Goal: Navigation & Orientation: Find specific page/section

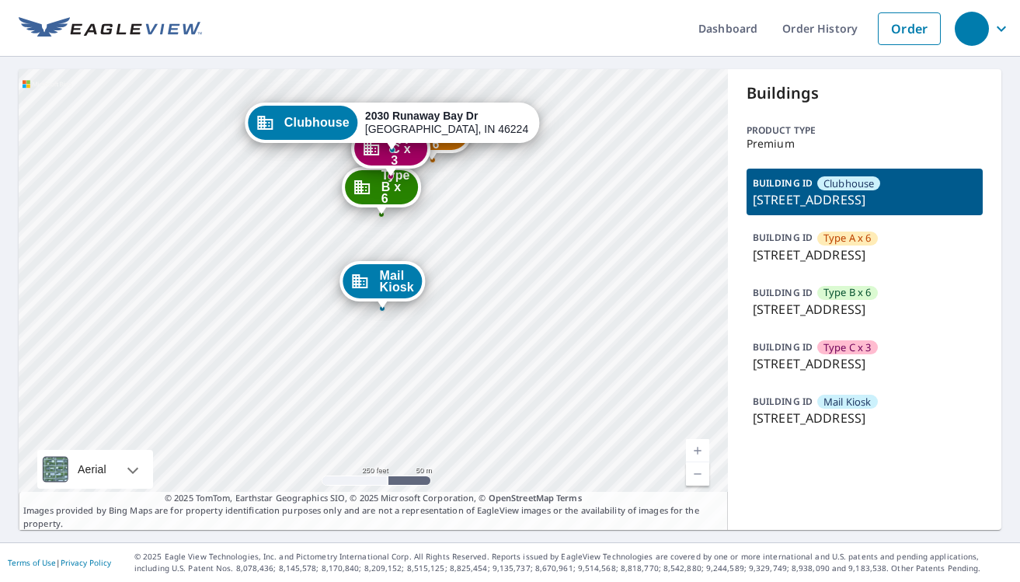
drag, startPoint x: 466, startPoint y: 445, endPoint x: 484, endPoint y: 293, distance: 153.5
click at [484, 293] on div "Type A x 6 [STREET_ADDRESS] Type B x 6 [STREET_ADDRESS] Type C x 3 [STREET_ADDR…" at bounding box center [374, 299] width 710 height 461
click at [843, 355] on span "Type C x 3" at bounding box center [848, 347] width 48 height 15
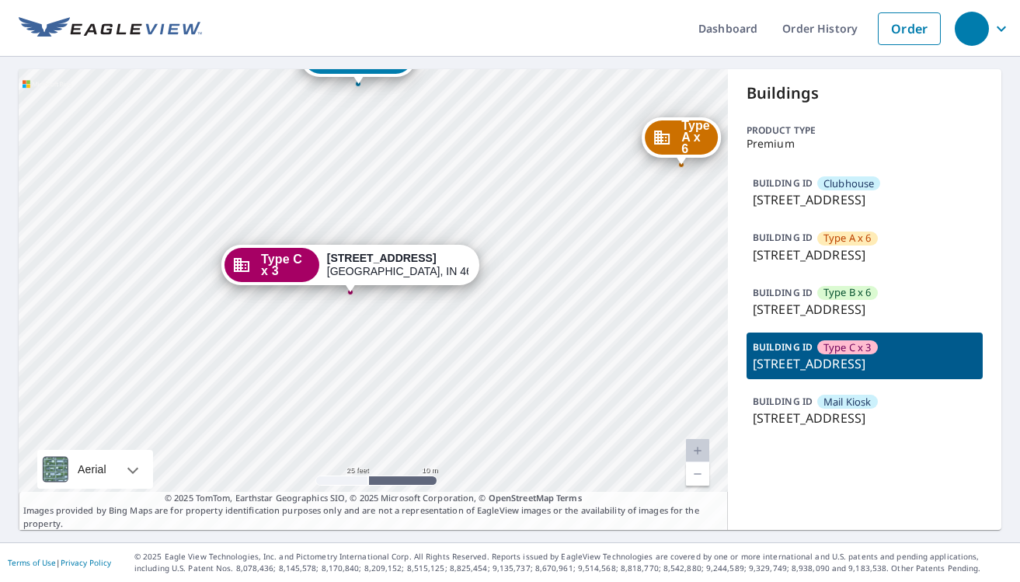
drag, startPoint x: 412, startPoint y: 341, endPoint x: 560, endPoint y: 356, distance: 149.2
click at [560, 356] on div "Clubhouse 2030 Runaway Bay Dr Indianapolis, IN 46224 Type A x 6 2025 Runaway Ba…" at bounding box center [374, 299] width 710 height 461
